Goal: Task Accomplishment & Management: Complete application form

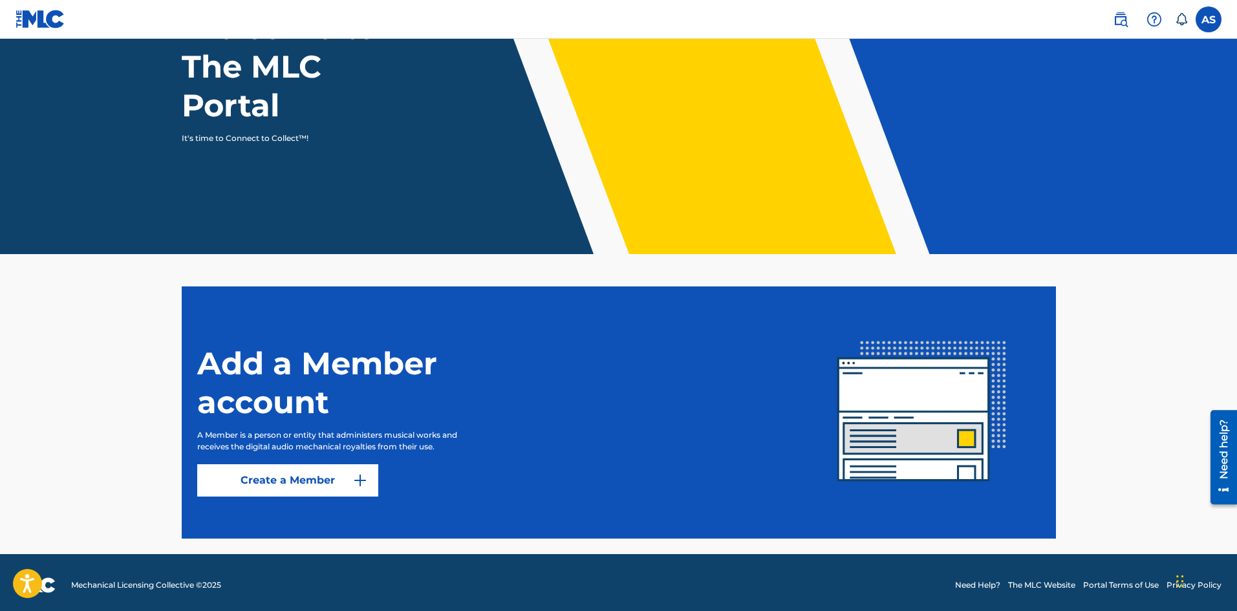
scroll to position [130, 0]
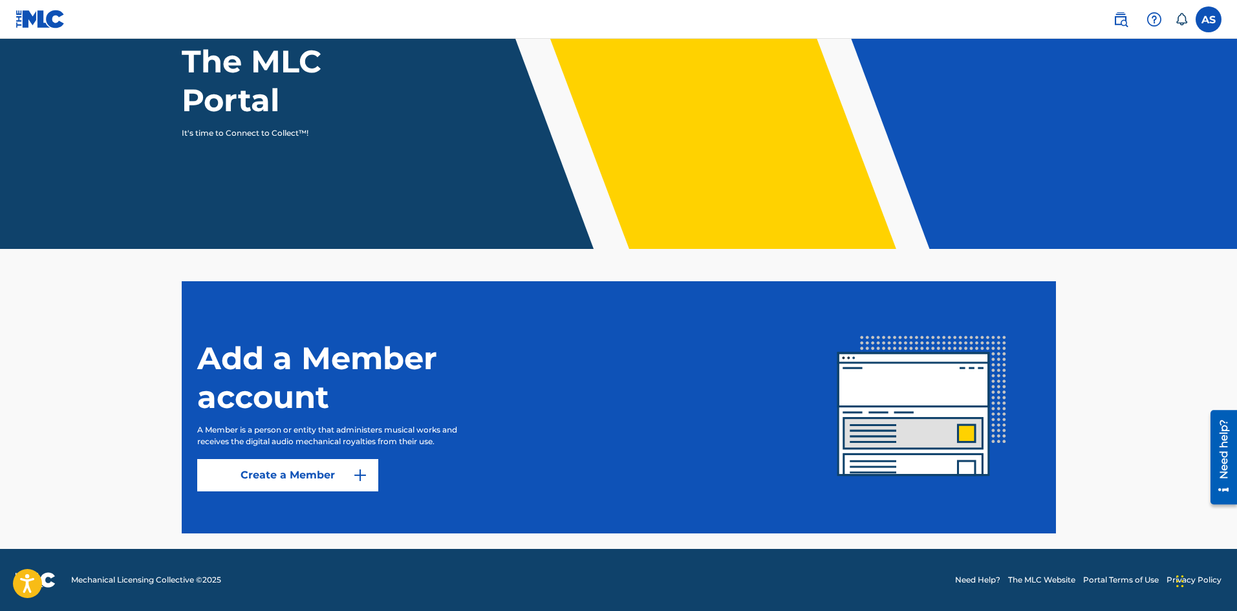
click at [283, 482] on link "Create a Member" at bounding box center [287, 475] width 181 height 32
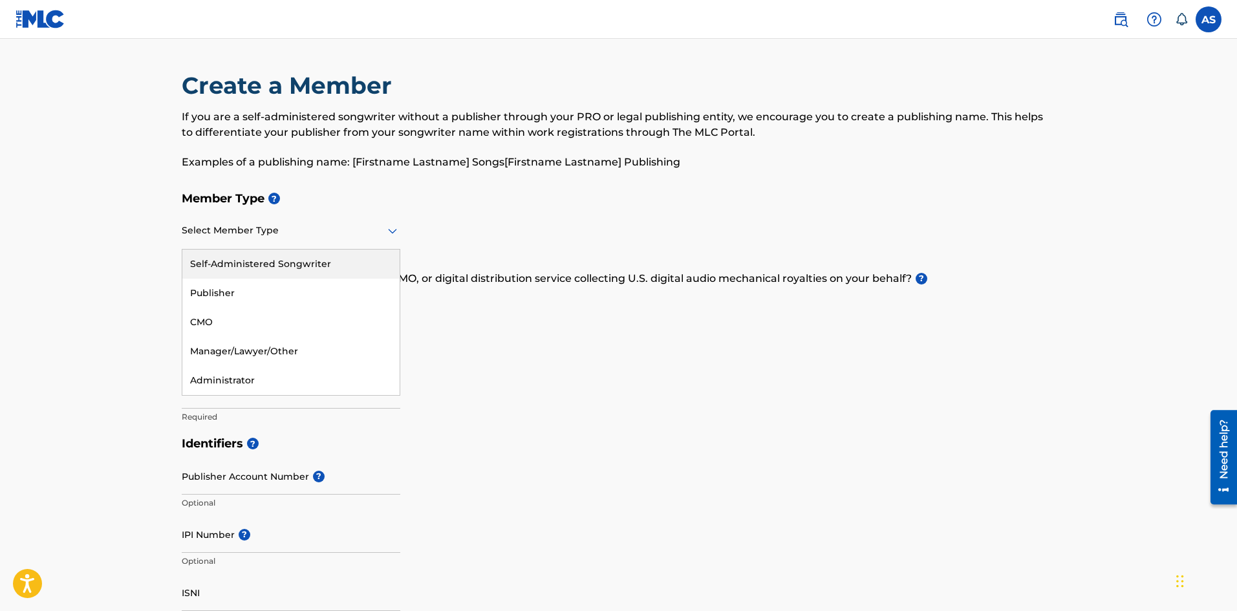
click at [391, 232] on icon at bounding box center [392, 231] width 9 height 5
drag, startPoint x: 315, startPoint y: 269, endPoint x: 323, endPoint y: 269, distance: 7.8
click at [315, 268] on div "Self-Administered Songwriter" at bounding box center [290, 264] width 217 height 29
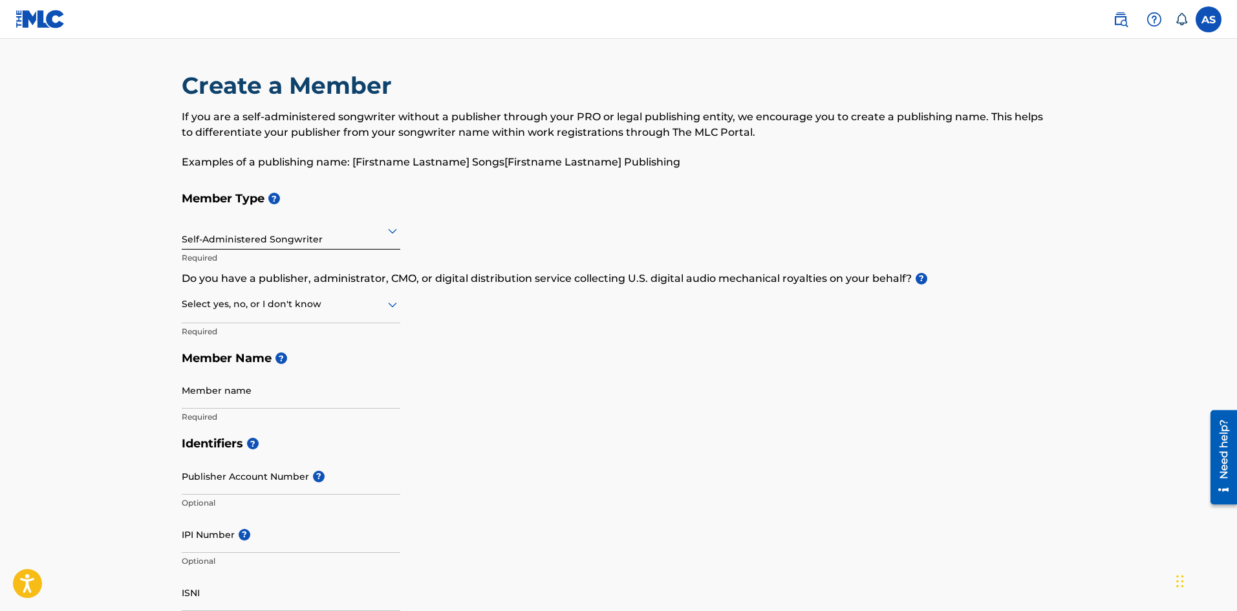
click at [323, 310] on div at bounding box center [291, 304] width 219 height 16
click at [206, 401] on div "I don't know" at bounding box center [290, 396] width 217 height 29
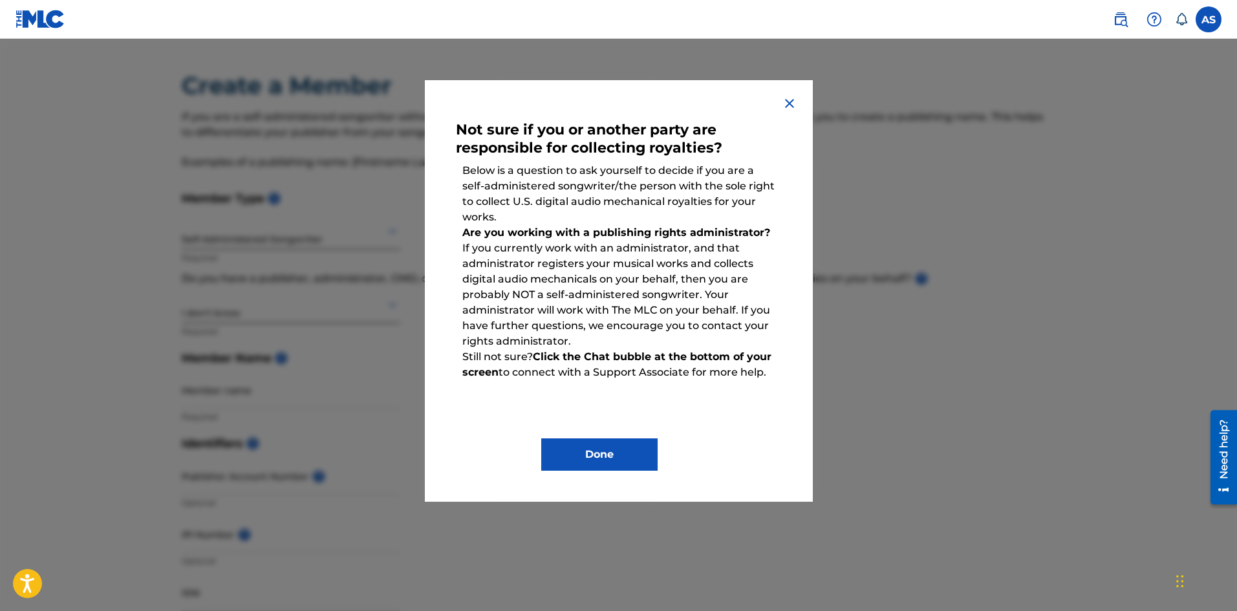
click at [792, 102] on img at bounding box center [790, 104] width 16 height 16
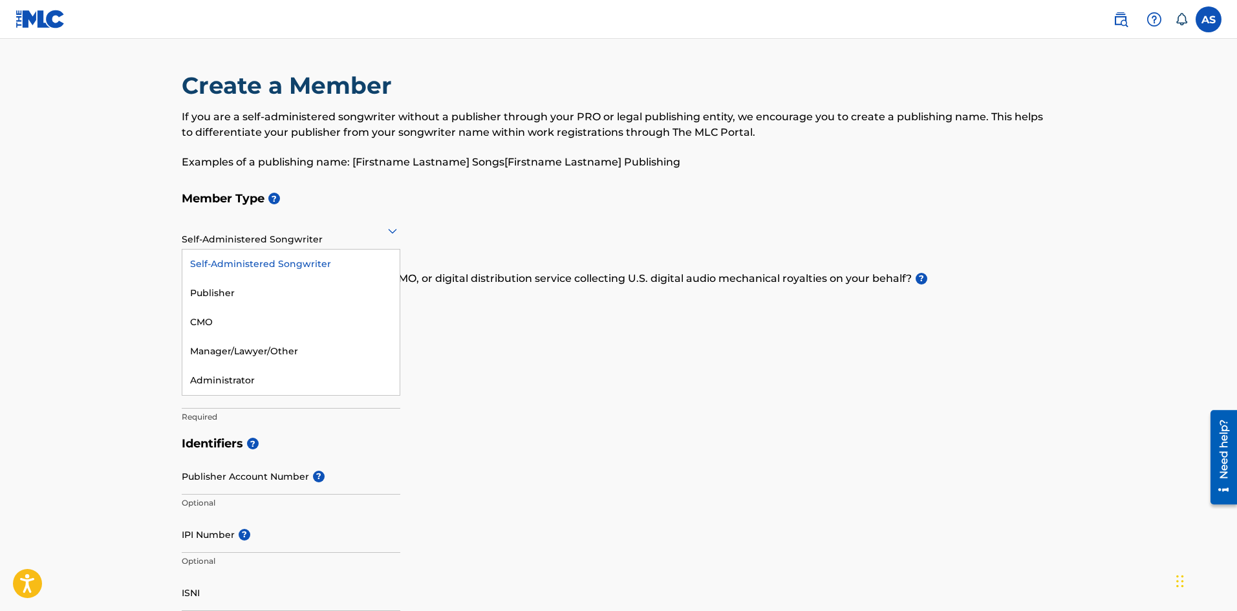
click at [347, 240] on div "Self-Administered Songwriter" at bounding box center [291, 231] width 219 height 32
click at [215, 294] on div "Publisher" at bounding box center [290, 293] width 217 height 29
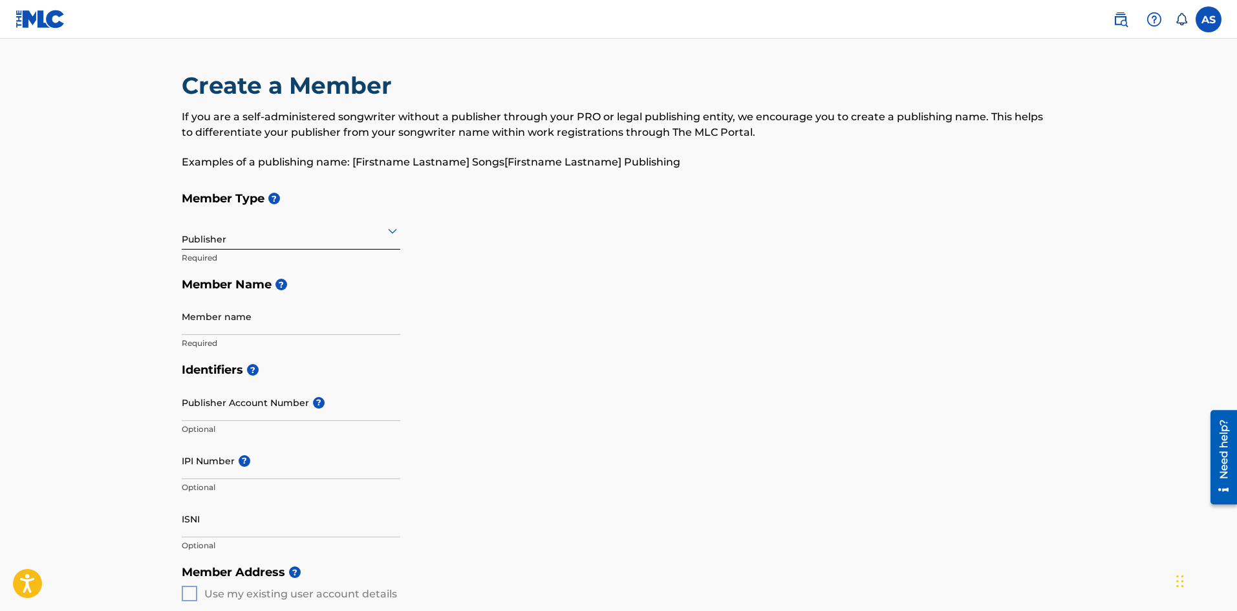
click at [257, 327] on input "Member name" at bounding box center [291, 316] width 219 height 37
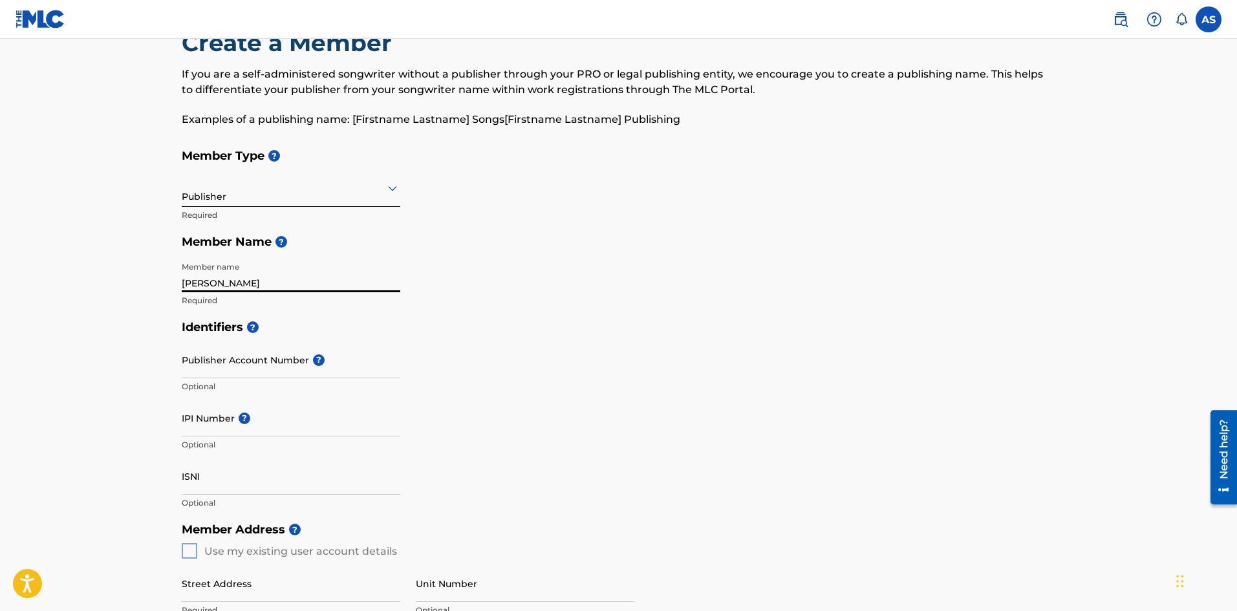
scroll to position [65, 0]
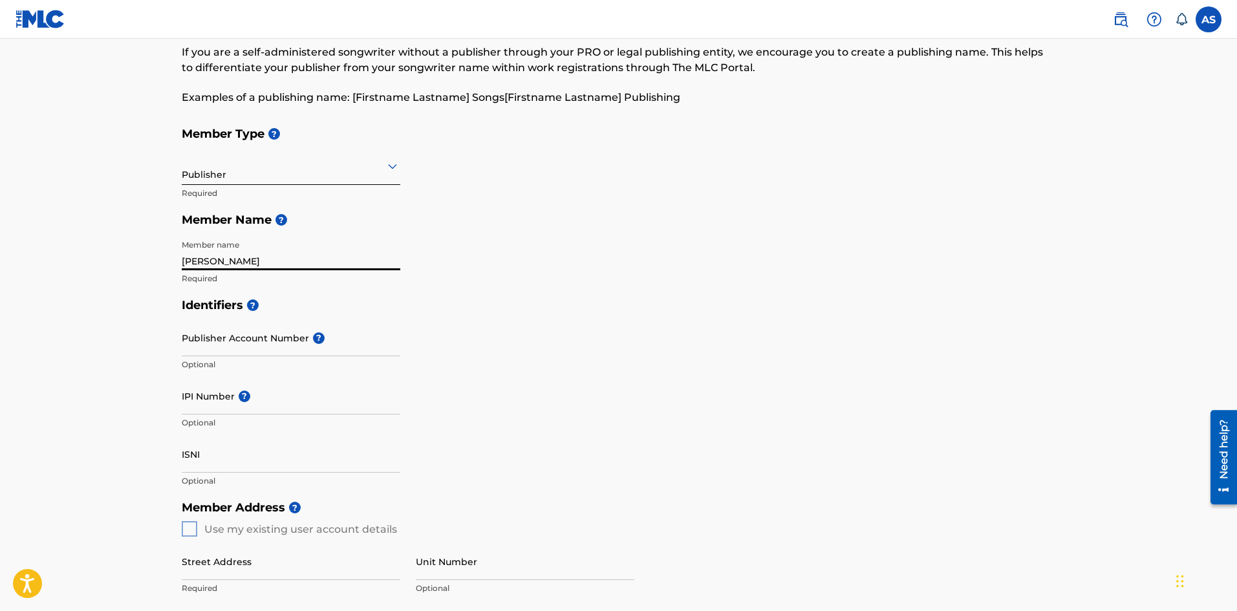
type input "[PERSON_NAME]"
click at [208, 358] on div "Publisher Account Number ? Optional" at bounding box center [291, 348] width 219 height 58
click at [209, 352] on input "Publisher Account Number ?" at bounding box center [291, 337] width 219 height 37
click at [222, 409] on input "IPI Number ?" at bounding box center [291, 396] width 219 height 37
click at [192, 401] on input "IPI Number ?" at bounding box center [291, 396] width 219 height 37
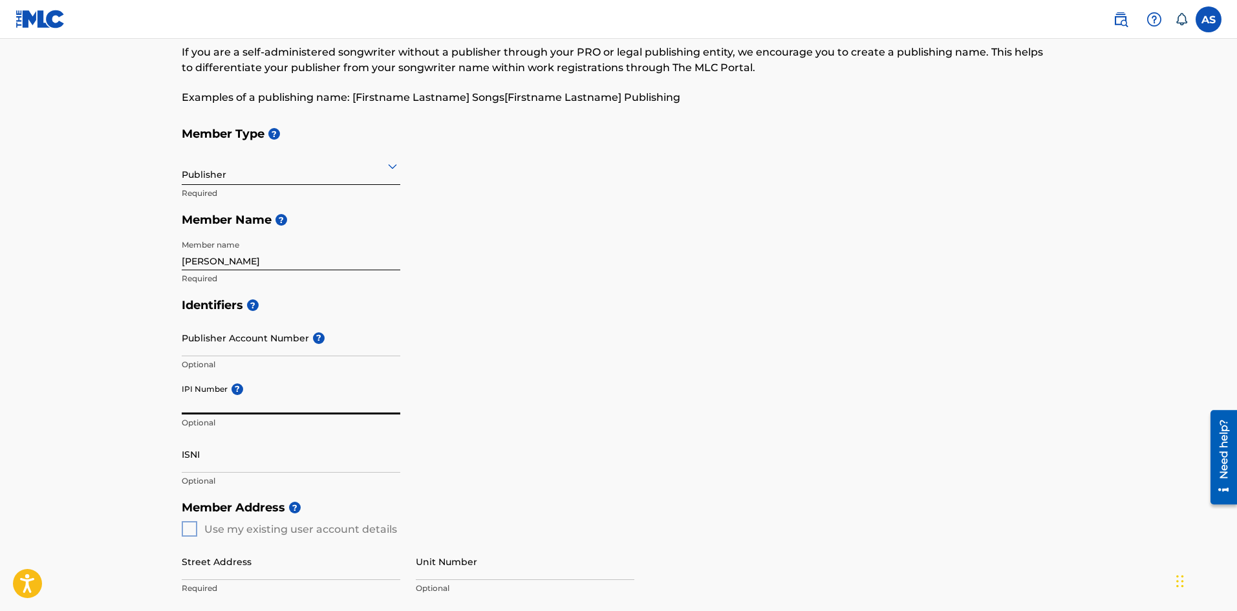
paste input "655958689"
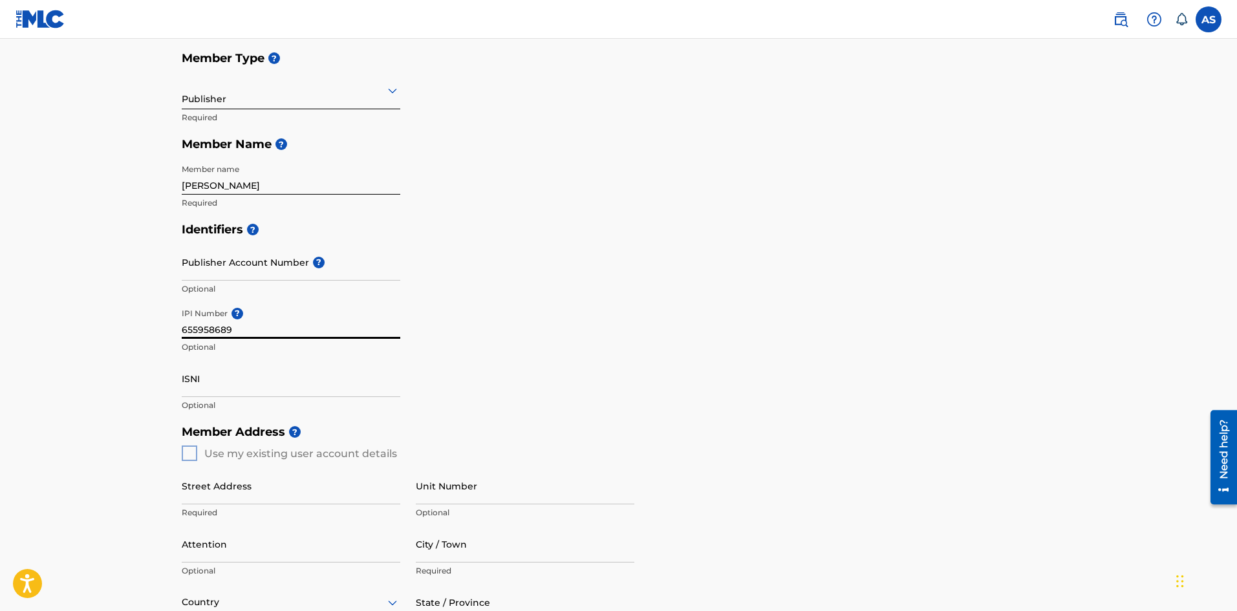
scroll to position [259, 0]
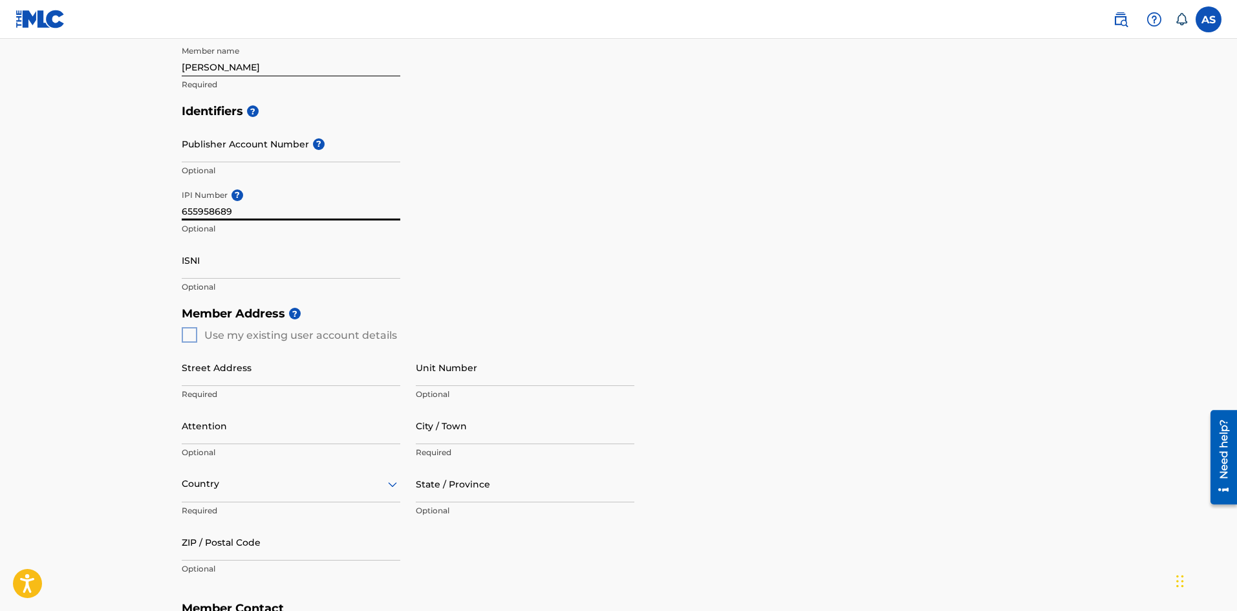
type input "655958689"
click at [230, 259] on input "ISNI" at bounding box center [291, 260] width 219 height 37
click at [189, 332] on div "Member Address ? Use my existing user account details Street Address Required U…" at bounding box center [619, 448] width 874 height 296
click at [187, 331] on div "Member Address ? Use my existing user account details Street Address Required U…" at bounding box center [619, 448] width 874 height 296
click at [221, 383] on input "Street Address" at bounding box center [291, 367] width 219 height 37
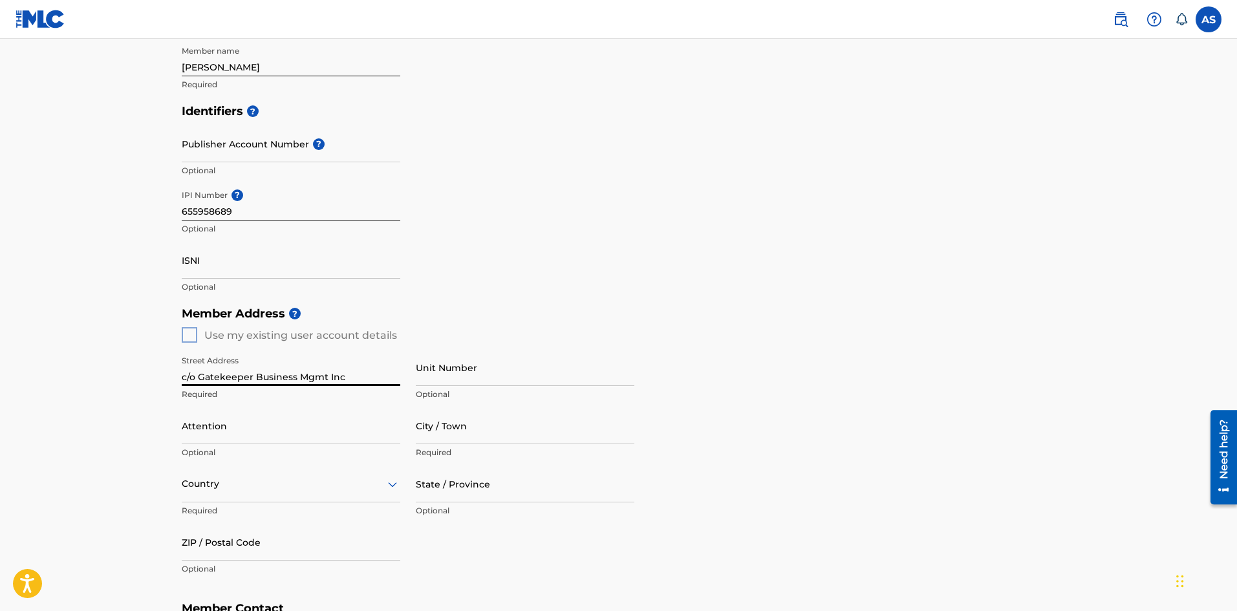
type input "c/o Gatekeeper Business Mgmt Inc"
click at [221, 439] on input "Attention" at bounding box center [291, 425] width 219 height 37
type input "[PERSON_NAME]"
type input "Hawthorne"
click at [397, 482] on div "option , selected. Select is focused ,type to refine list, press Down to open t…" at bounding box center [291, 484] width 219 height 37
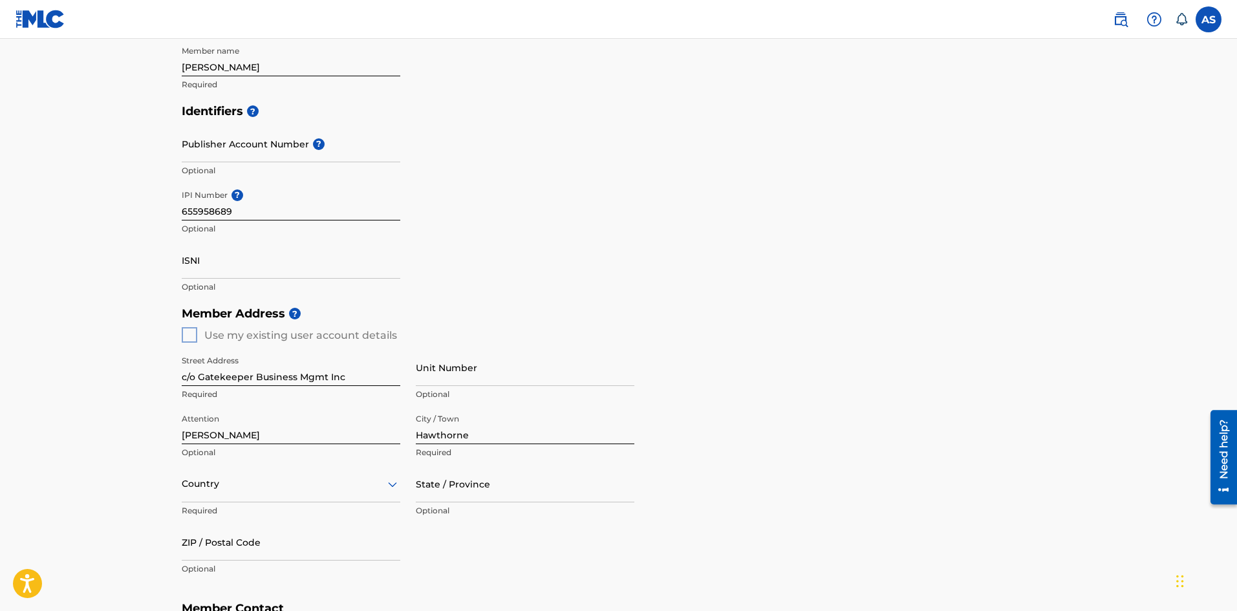
scroll to position [345, 0]
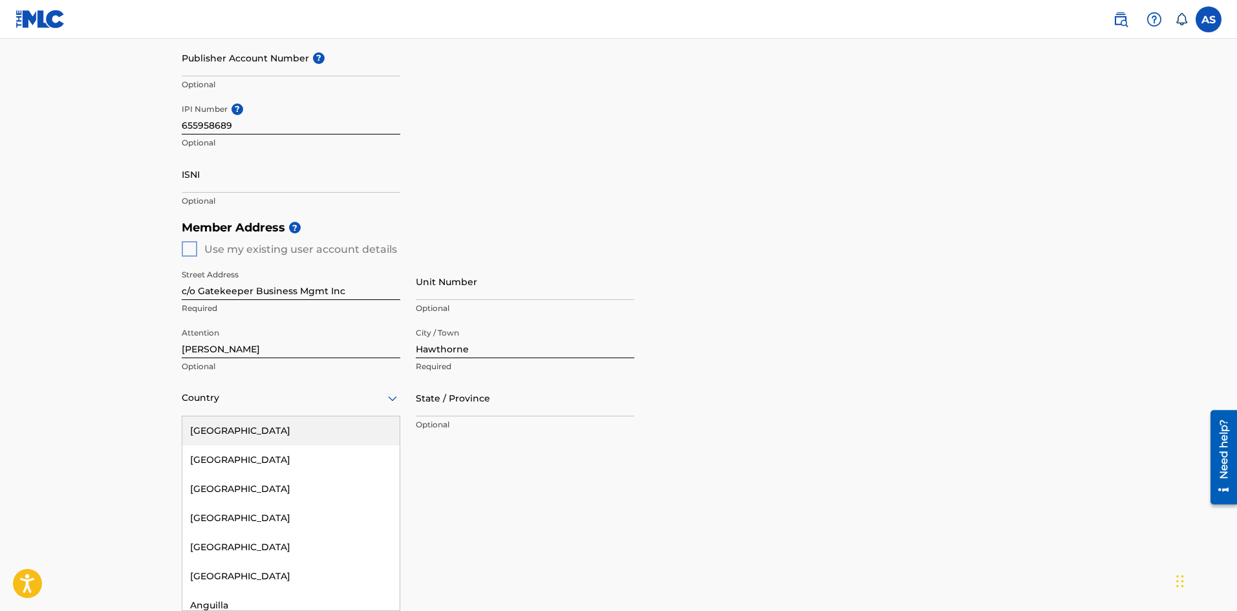
click at [233, 426] on div "[GEOGRAPHIC_DATA]" at bounding box center [290, 430] width 217 height 29
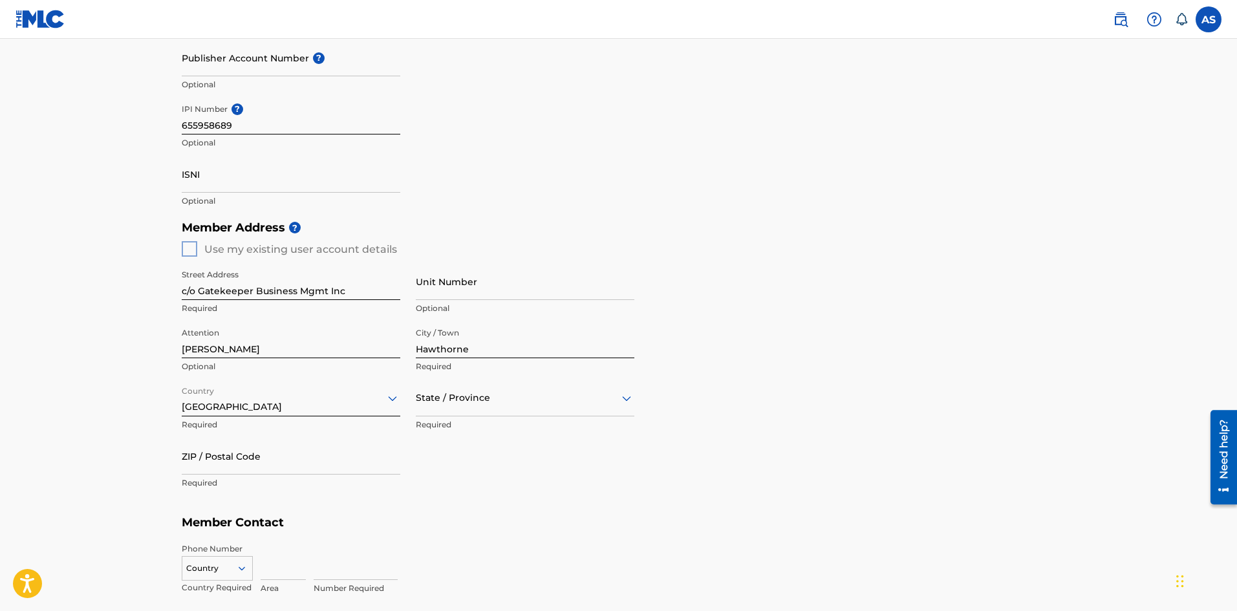
click at [497, 409] on div "State / Province" at bounding box center [525, 398] width 219 height 37
click at [451, 577] on div "[US_STATE]" at bounding box center [524, 576] width 217 height 29
click at [233, 459] on input "ZIP / Postal Code" at bounding box center [291, 456] width 219 height 37
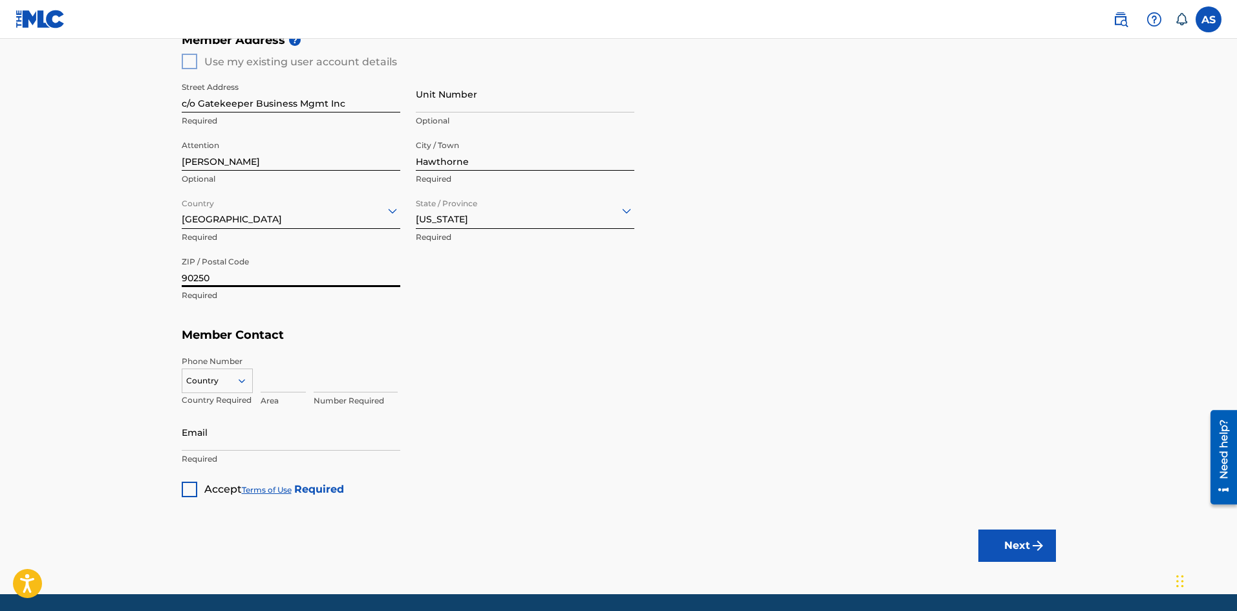
scroll to position [577, 0]
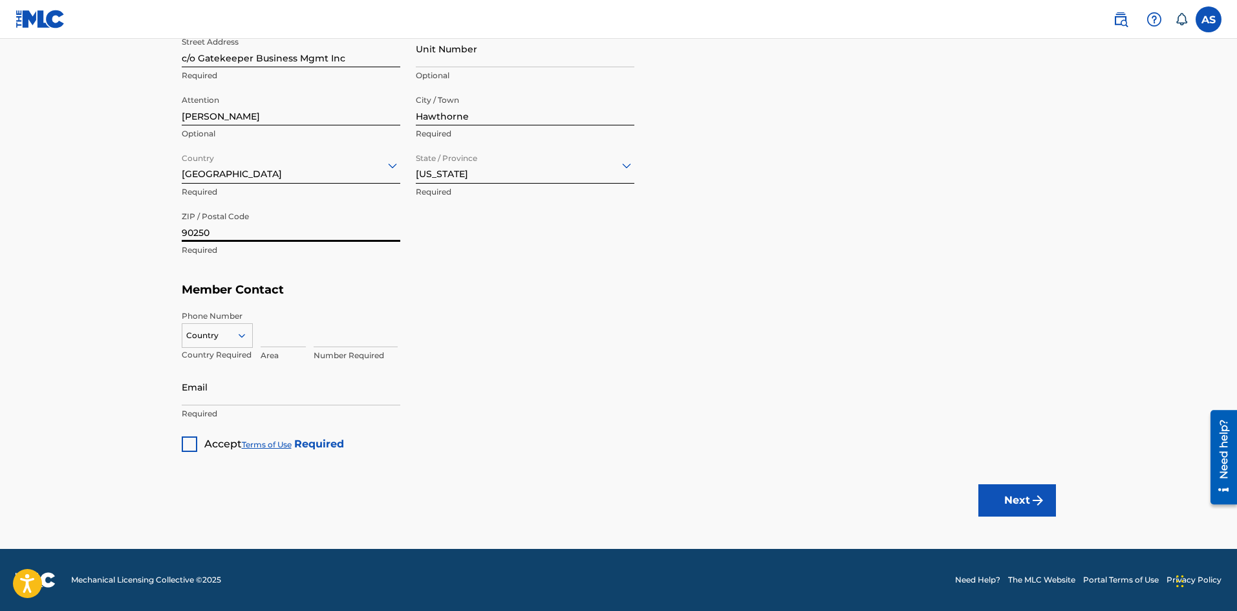
type input "90250"
click at [283, 340] on input at bounding box center [283, 328] width 45 height 37
type input "310"
type input "5250613"
click at [241, 335] on icon at bounding box center [241, 336] width 6 height 4
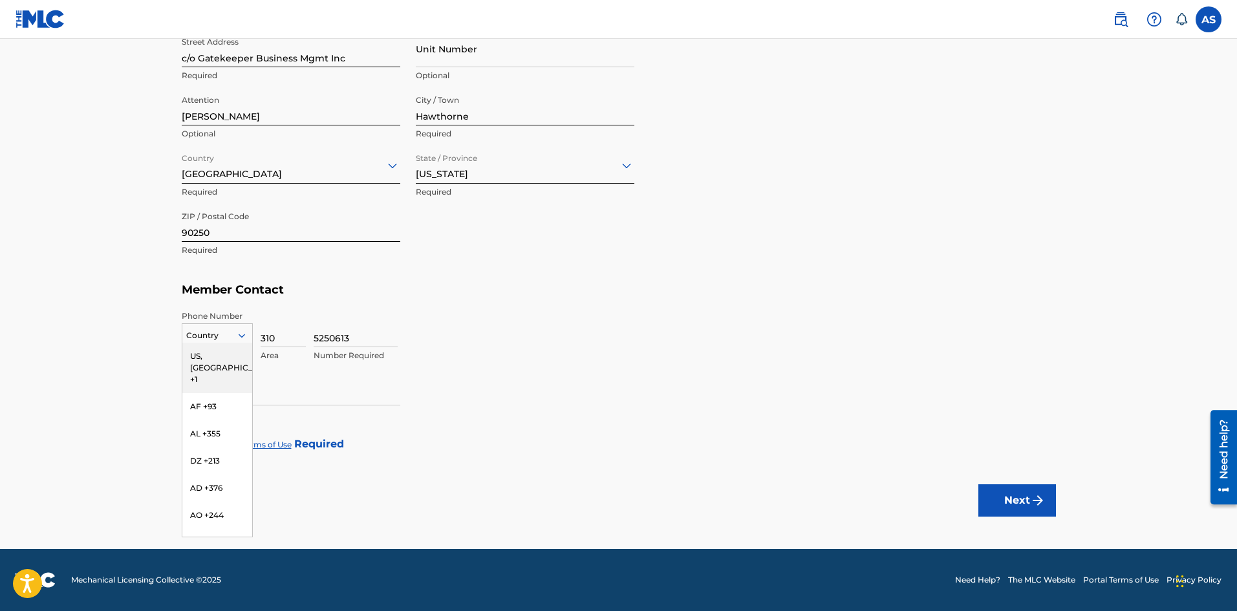
click at [218, 361] on div "US, [GEOGRAPHIC_DATA] +1" at bounding box center [217, 368] width 70 height 50
click at [224, 394] on input "Email" at bounding box center [291, 387] width 219 height 37
type input "[EMAIL_ADDRESS][DOMAIN_NAME]"
click at [184, 438] on div at bounding box center [190, 445] width 16 height 16
click at [1023, 505] on button "Next" at bounding box center [1017, 500] width 78 height 32
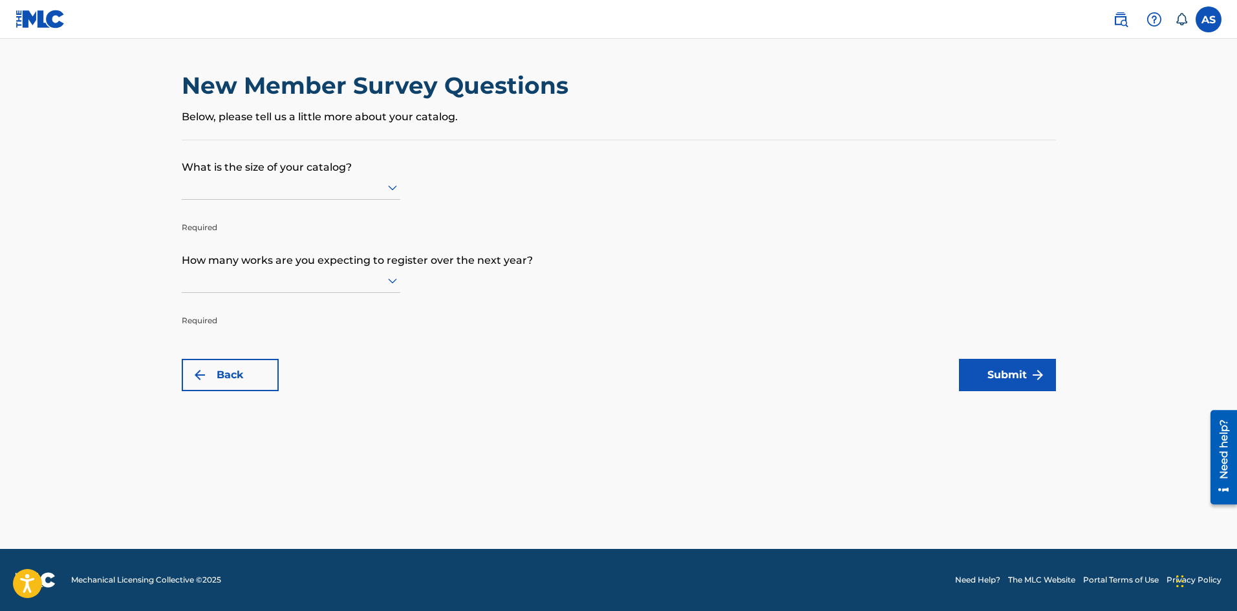
click at [387, 182] on icon at bounding box center [393, 188] width 16 height 16
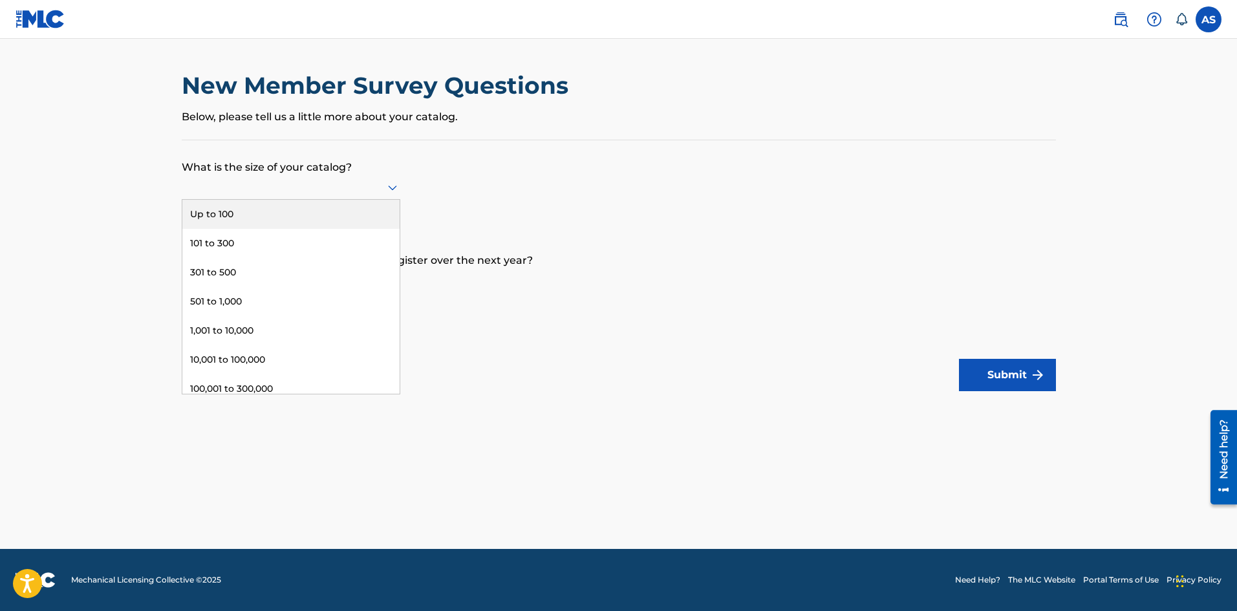
click at [224, 215] on div "Up to 100" at bounding box center [290, 214] width 217 height 29
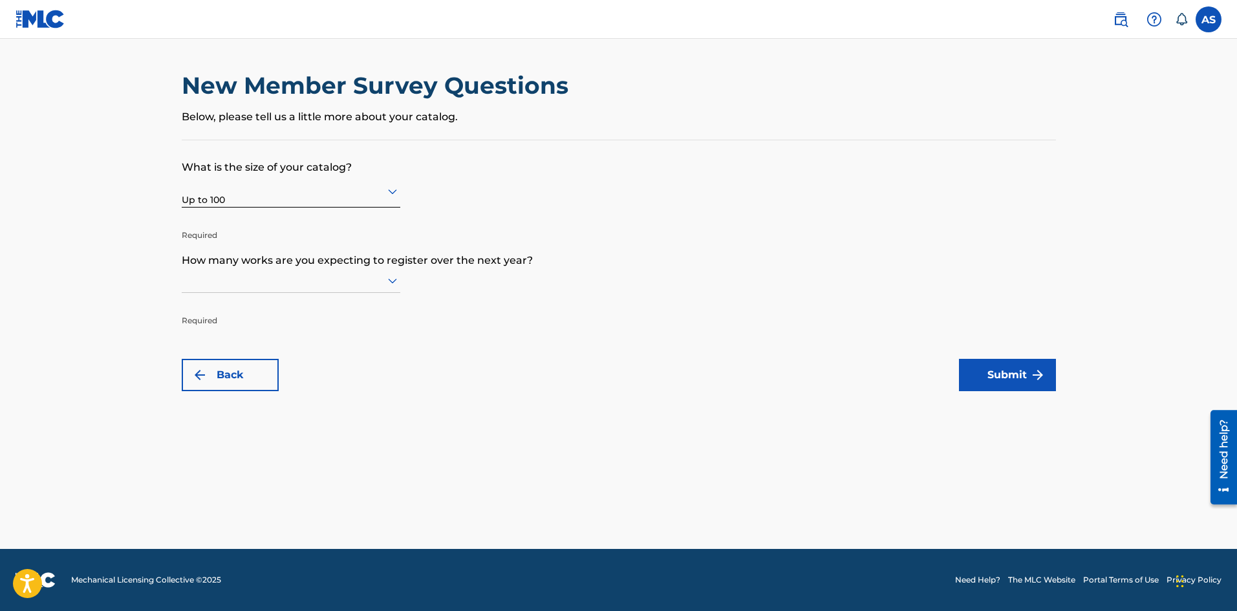
click at [393, 282] on icon at bounding box center [392, 281] width 9 height 5
click at [230, 308] on div "Up to 100" at bounding box center [290, 307] width 217 height 29
click at [993, 371] on button "Submit" at bounding box center [1007, 375] width 97 height 32
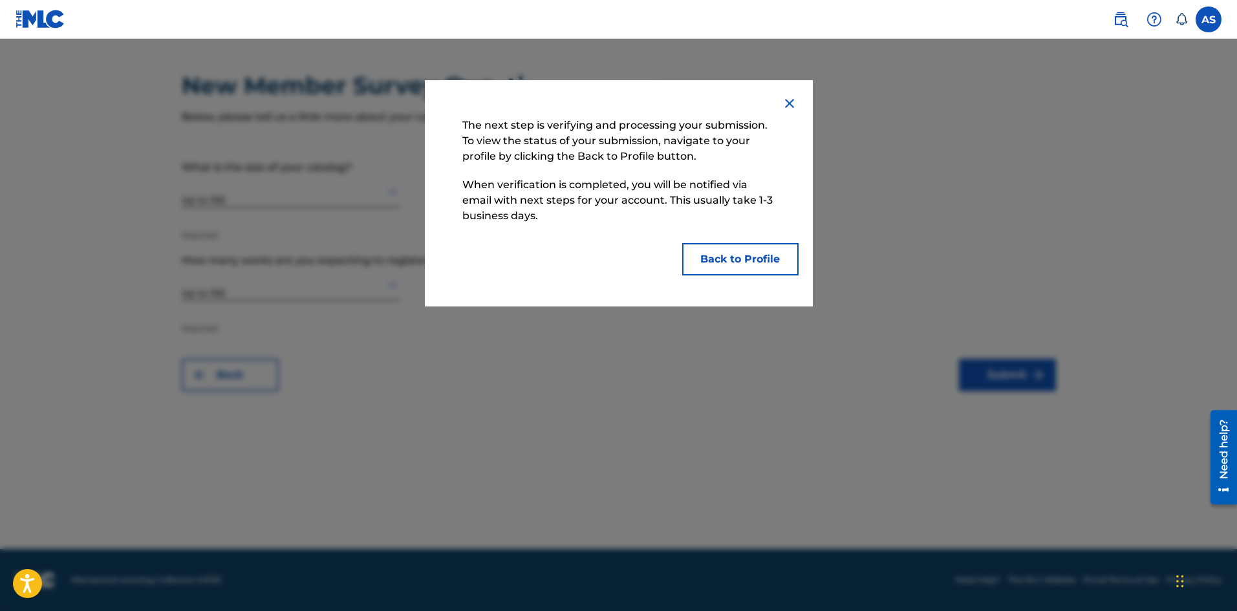
click at [726, 261] on button "Back to Profile" at bounding box center [740, 259] width 116 height 32
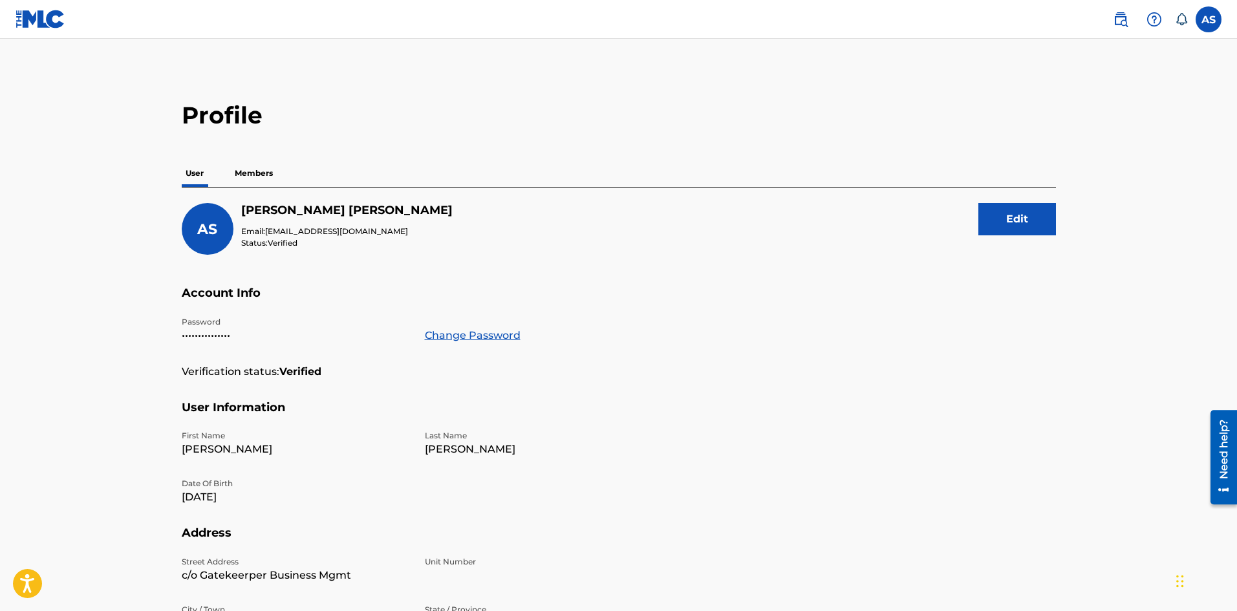
click at [262, 172] on p "Members" at bounding box center [254, 173] width 46 height 27
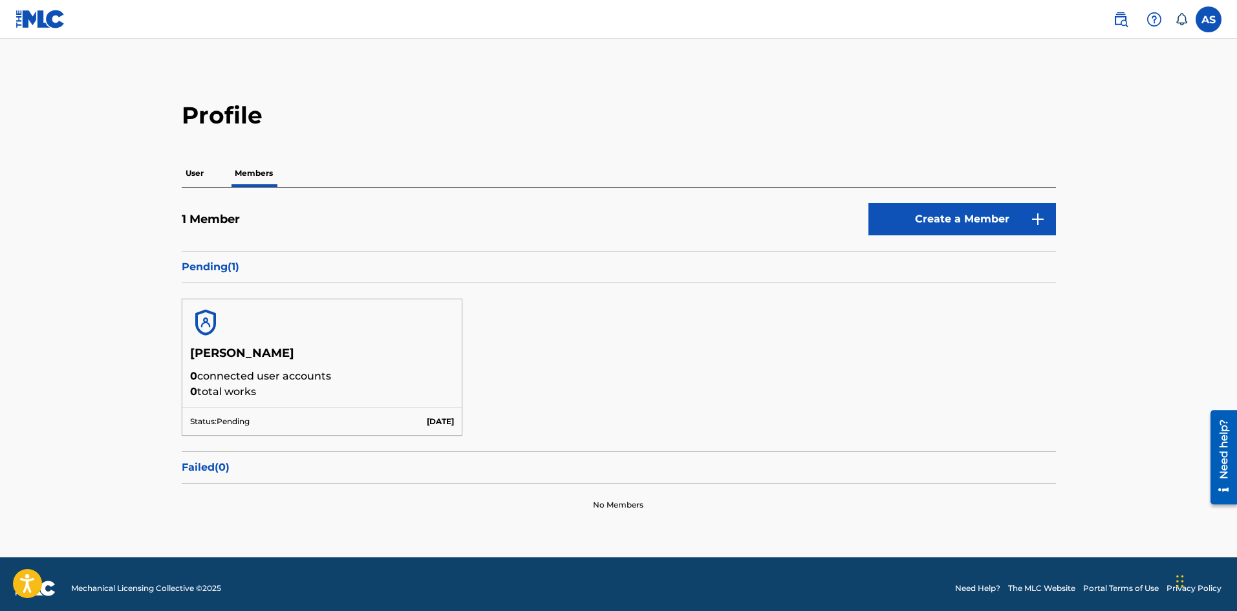
click at [189, 170] on p "User" at bounding box center [195, 173] width 26 height 27
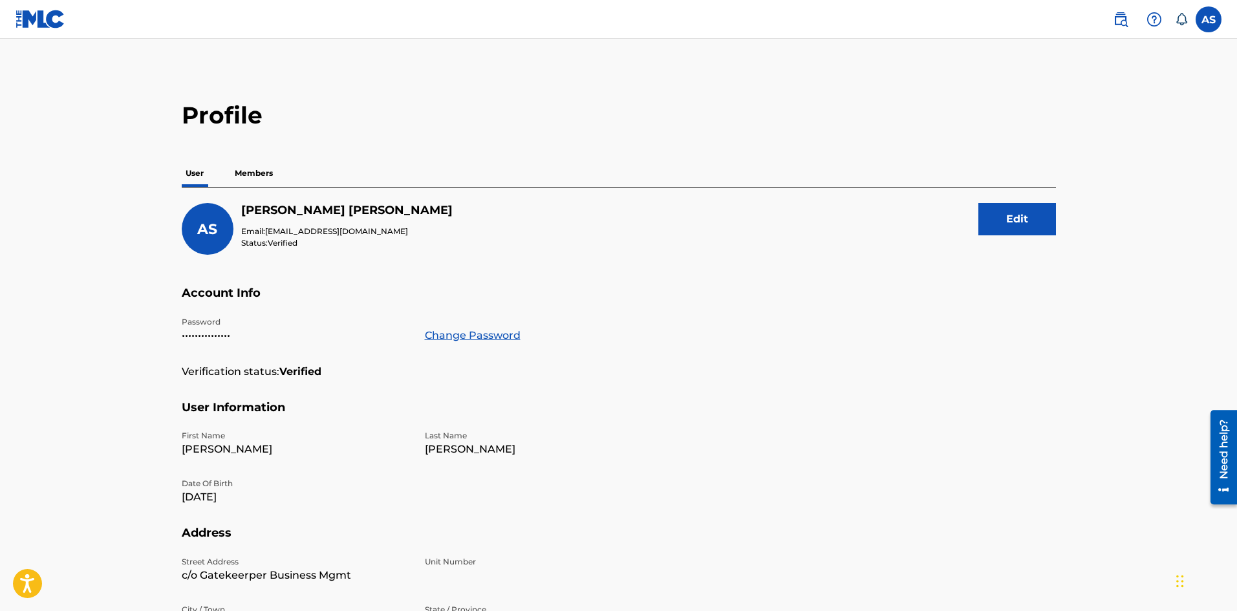
click at [263, 175] on p "Members" at bounding box center [254, 173] width 46 height 27
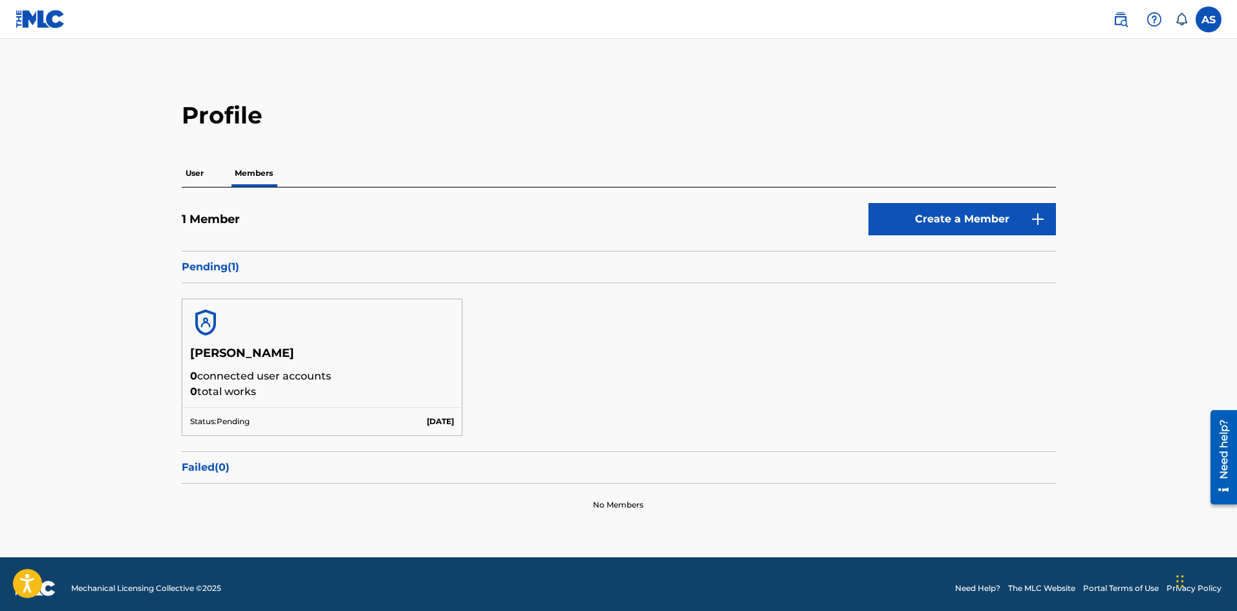
click at [211, 322] on img at bounding box center [205, 322] width 31 height 31
click at [210, 322] on img at bounding box center [205, 322] width 31 height 31
click at [231, 424] on p "Status: Pending" at bounding box center [219, 422] width 59 height 12
click at [241, 385] on p "0 total works" at bounding box center [322, 392] width 264 height 16
click at [237, 329] on div at bounding box center [322, 322] width 280 height 47
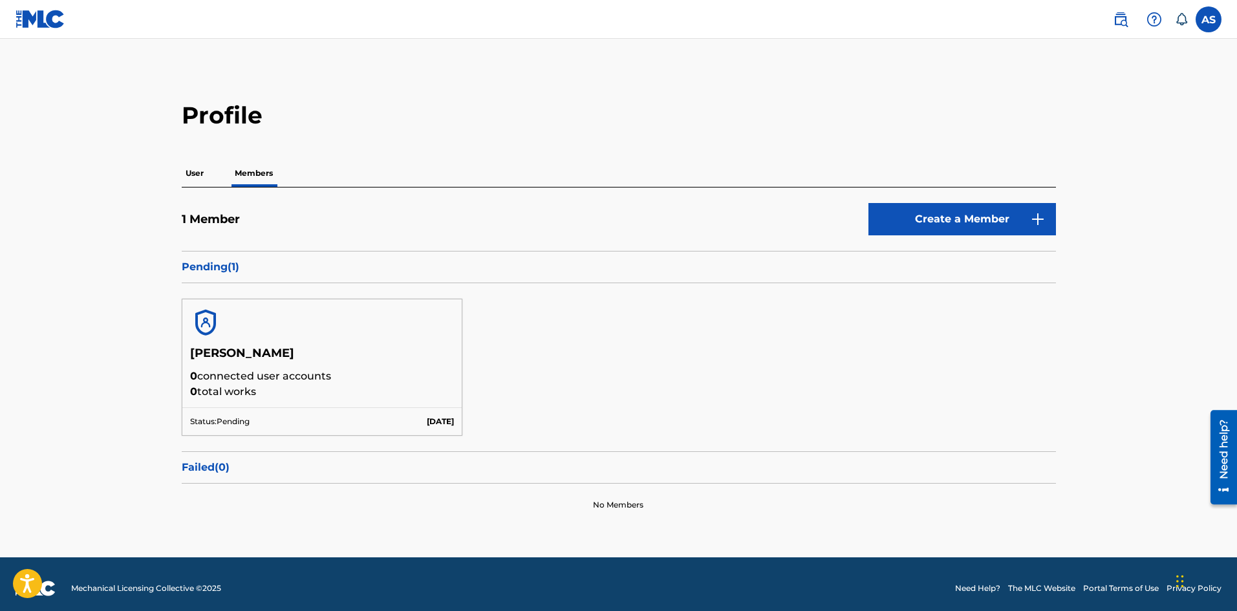
click at [206, 317] on img at bounding box center [205, 322] width 31 height 31
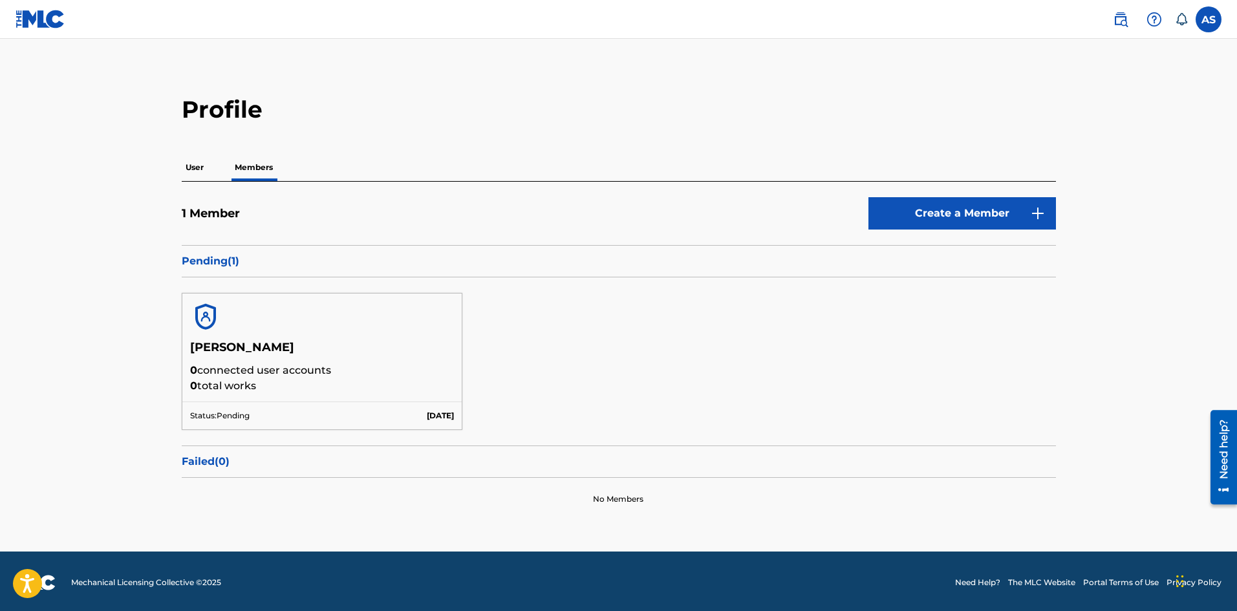
scroll to position [8, 0]
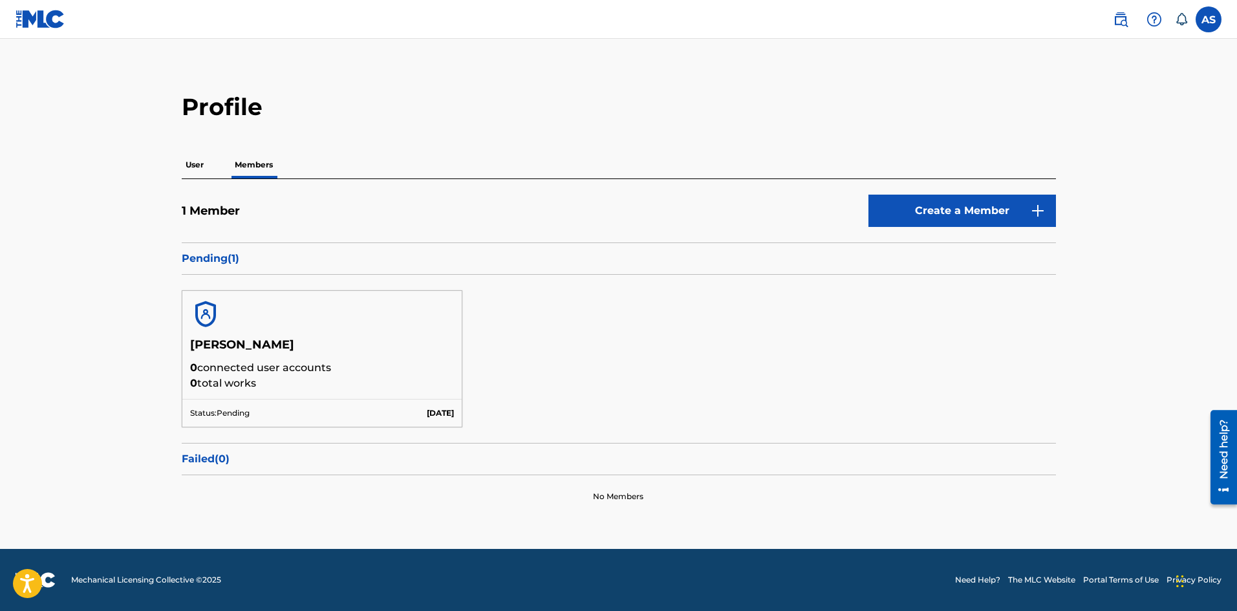
click at [217, 211] on h5 "1 Member" at bounding box center [211, 211] width 58 height 15
click at [194, 457] on p "Failed ( 0 )" at bounding box center [619, 459] width 874 height 16
click at [1205, 23] on label at bounding box center [1209, 19] width 26 height 26
click at [1209, 19] on input "AS [PERSON_NAME] [EMAIL_ADDRESS][DOMAIN_NAME] Notification Preferences Profile …" at bounding box center [1209, 19] width 0 height 0
click at [1107, 140] on link "Notification Preferences" at bounding box center [1115, 139] width 95 height 12
